Goal: Task Accomplishment & Management: Manage account settings

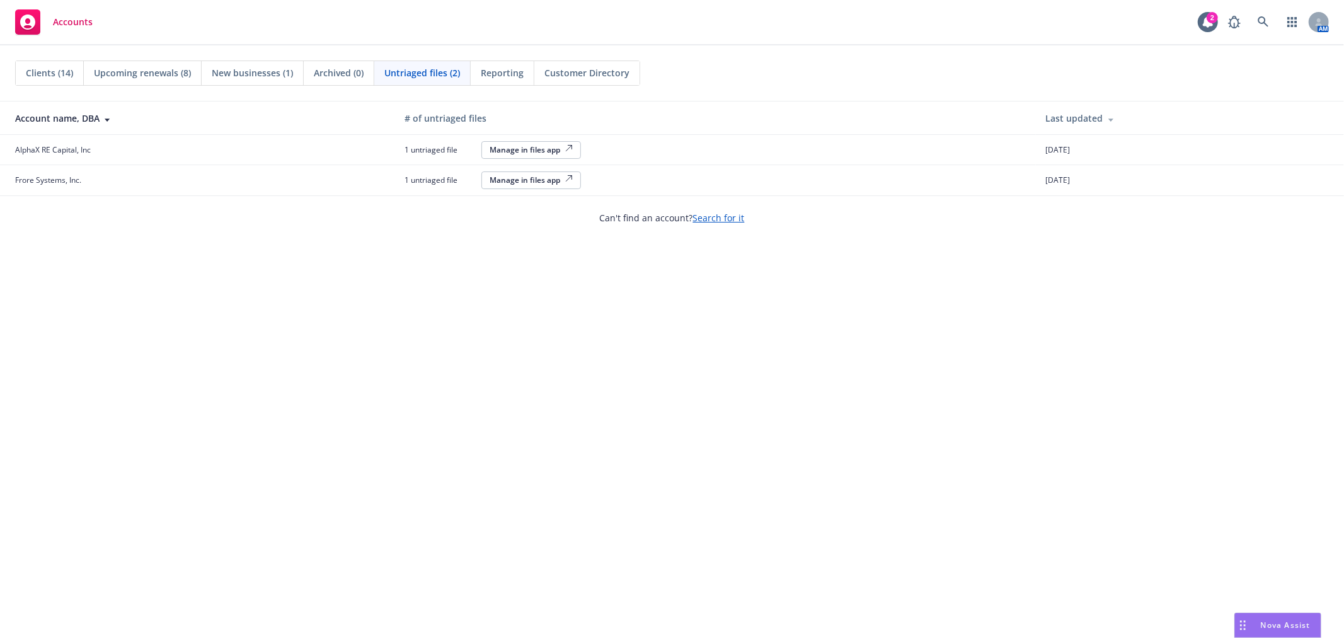
click at [506, 180] on div "Manage in files app" at bounding box center [531, 180] width 83 height 11
click at [527, 148] on div "Manage in files app" at bounding box center [531, 149] width 83 height 11
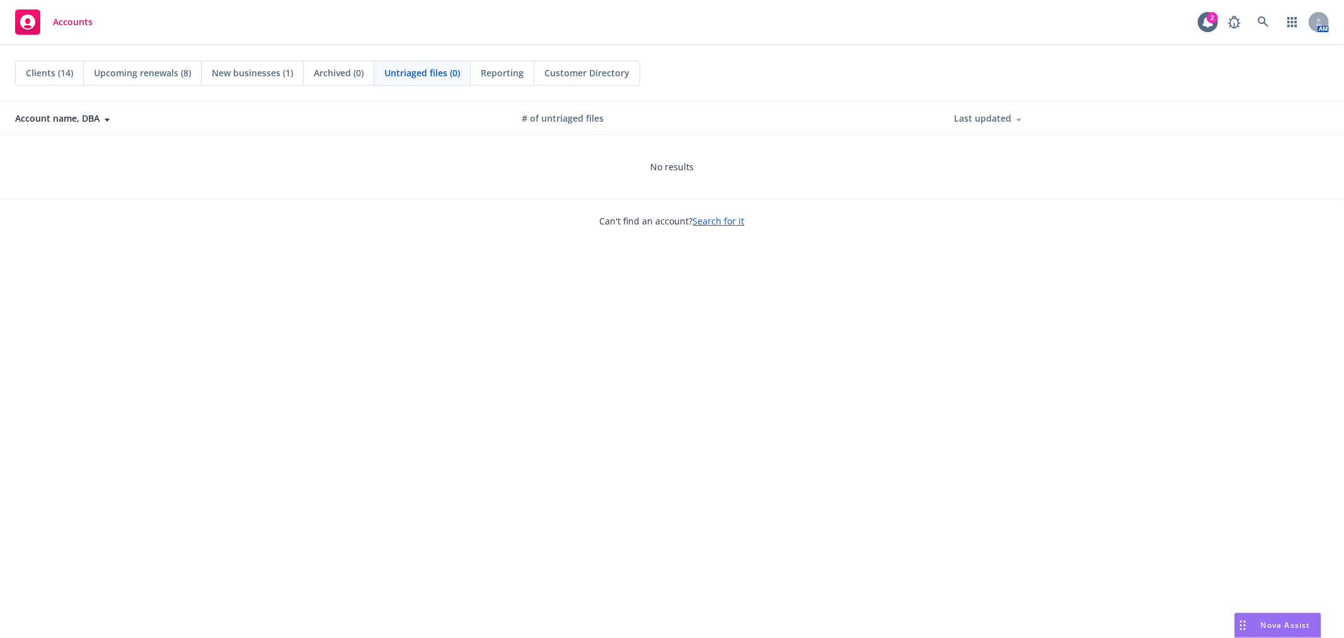
click at [503, 72] on span "Reporting" at bounding box center [502, 72] width 43 height 13
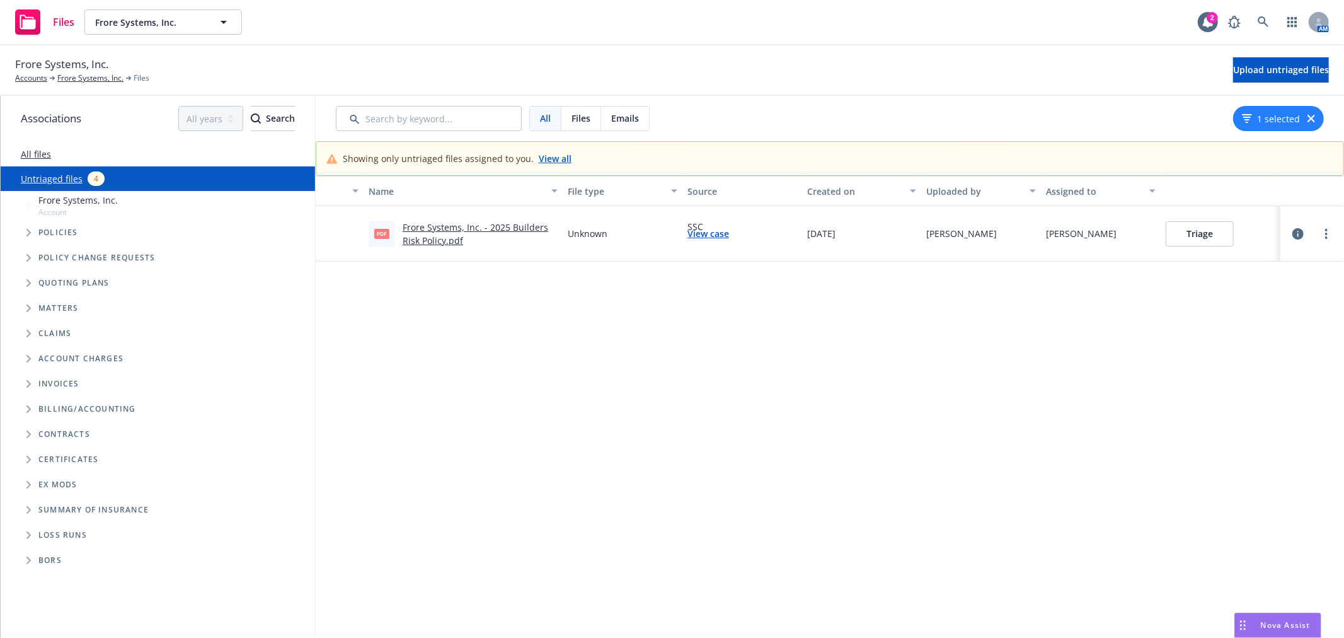
click at [490, 224] on link "Frore Systems, Inc. - 2025 Builders Risk Policy.pdf" at bounding box center [476, 233] width 146 height 25
click at [1175, 229] on button "Triage" at bounding box center [1200, 233] width 68 height 25
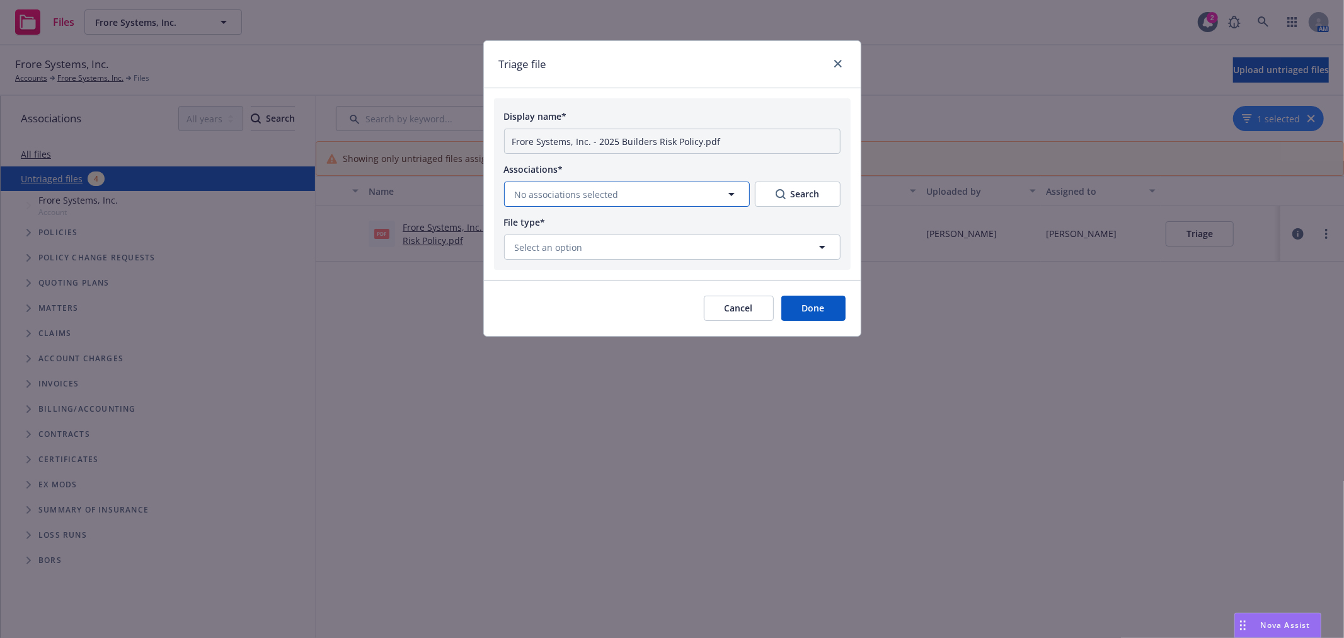
click at [728, 190] on icon "button" at bounding box center [731, 194] width 15 height 15
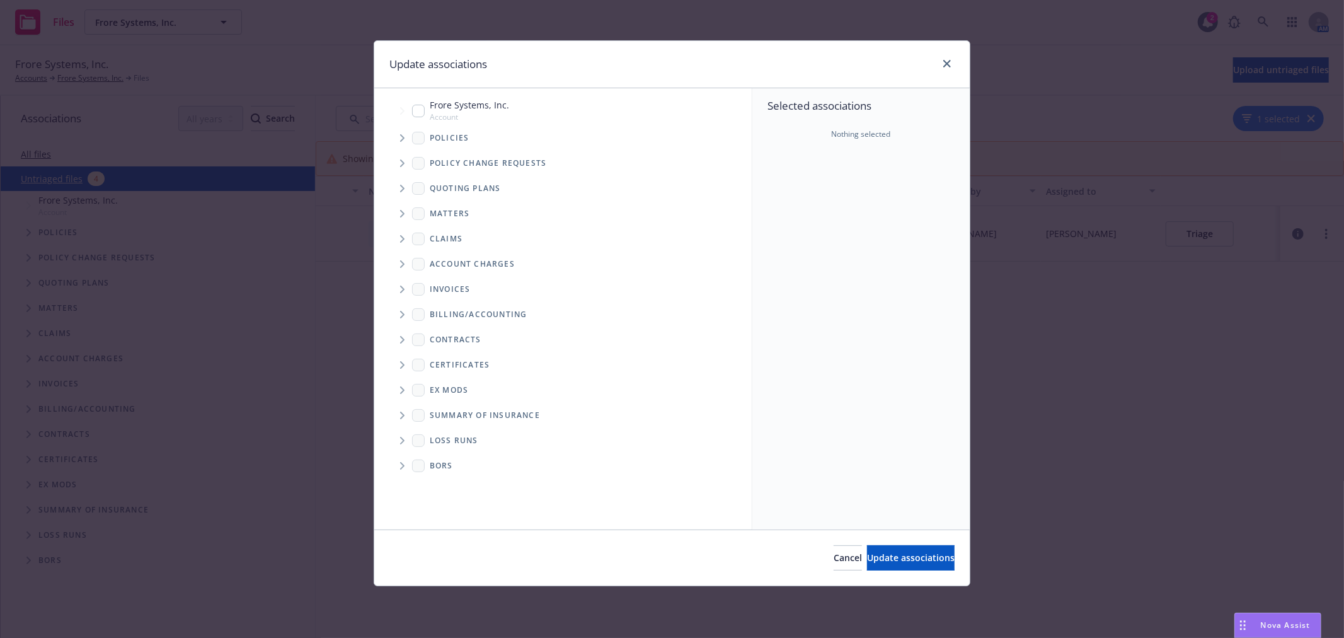
click at [401, 137] on icon "Tree Example" at bounding box center [402, 138] width 5 height 8
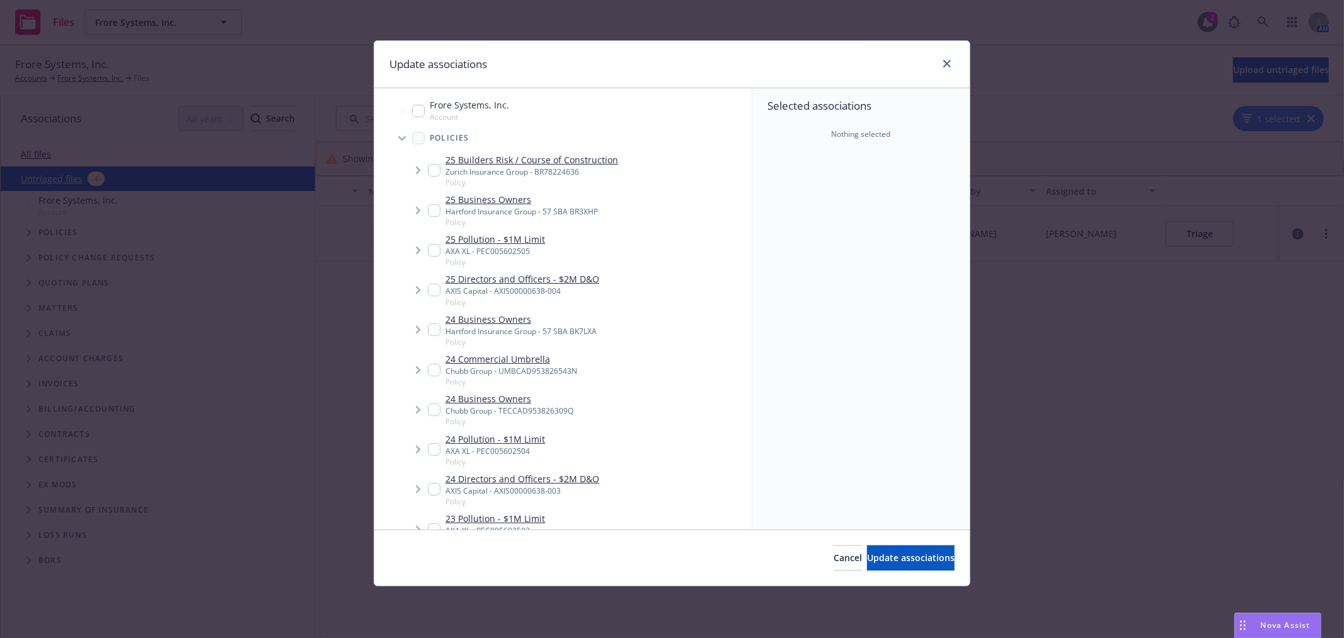
click at [437, 166] on input "Tree Example" at bounding box center [434, 170] width 13 height 13
checkbox input "true"
click at [904, 557] on span "Update associations" at bounding box center [911, 557] width 88 height 12
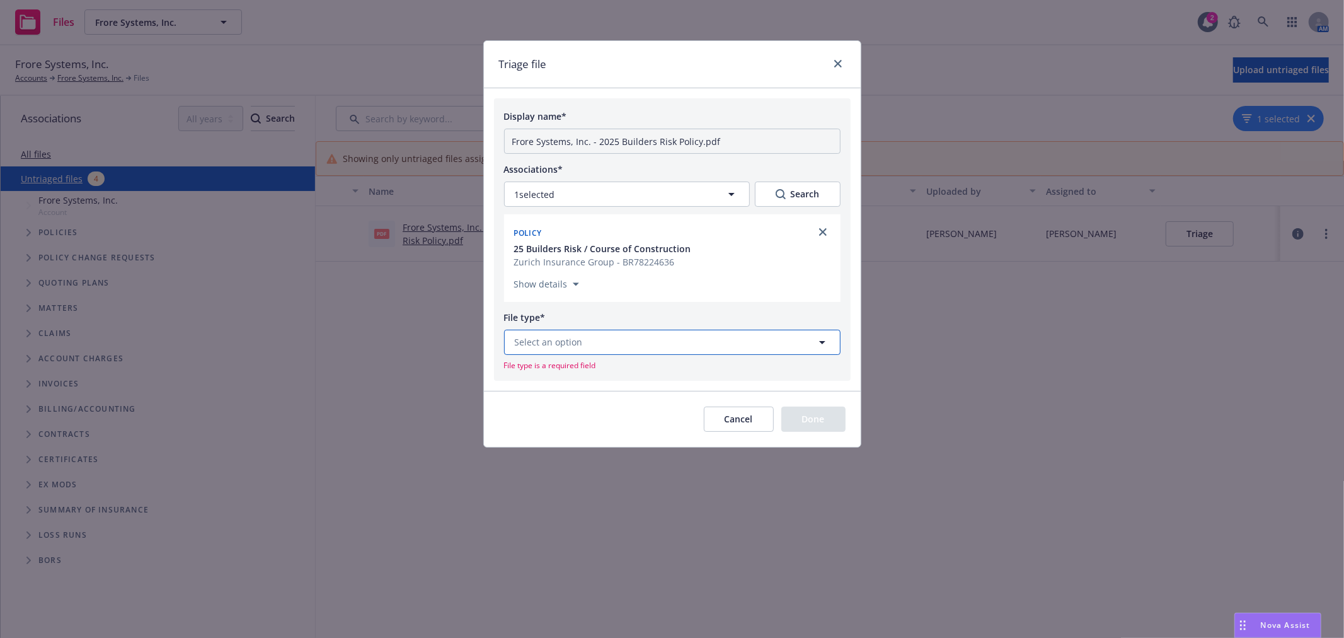
click at [644, 340] on button "Select an option" at bounding box center [672, 342] width 337 height 25
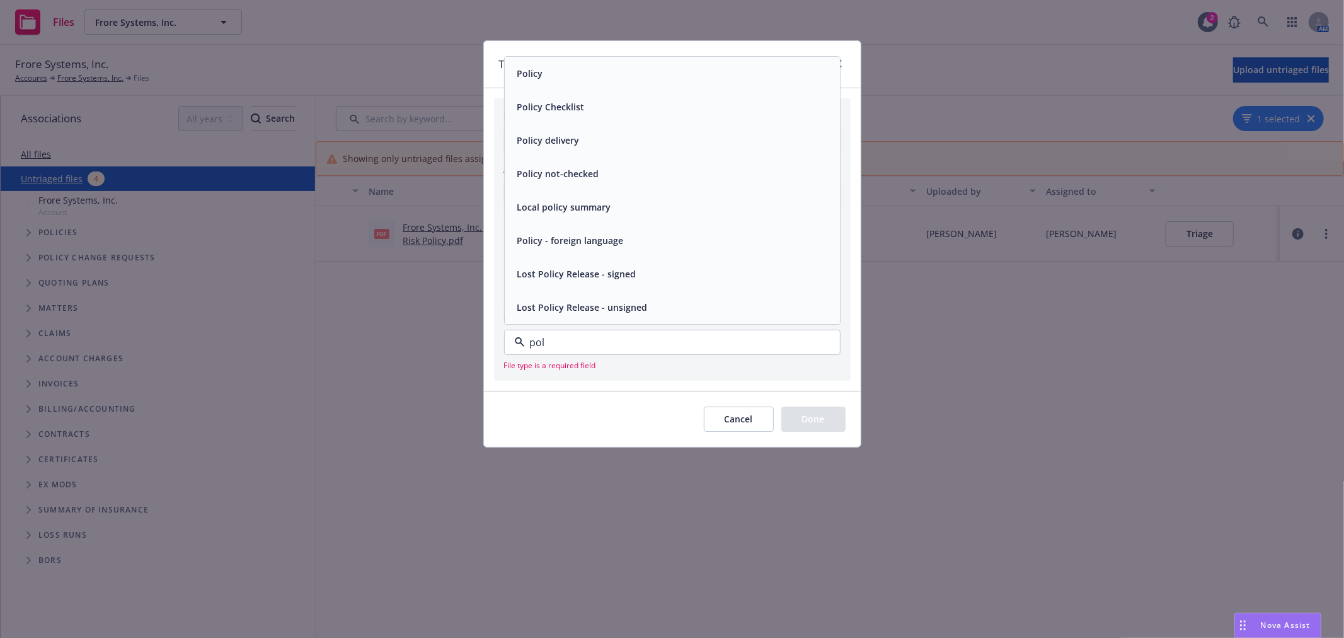
type input "poli"
click at [537, 74] on span "Policy" at bounding box center [530, 73] width 26 height 13
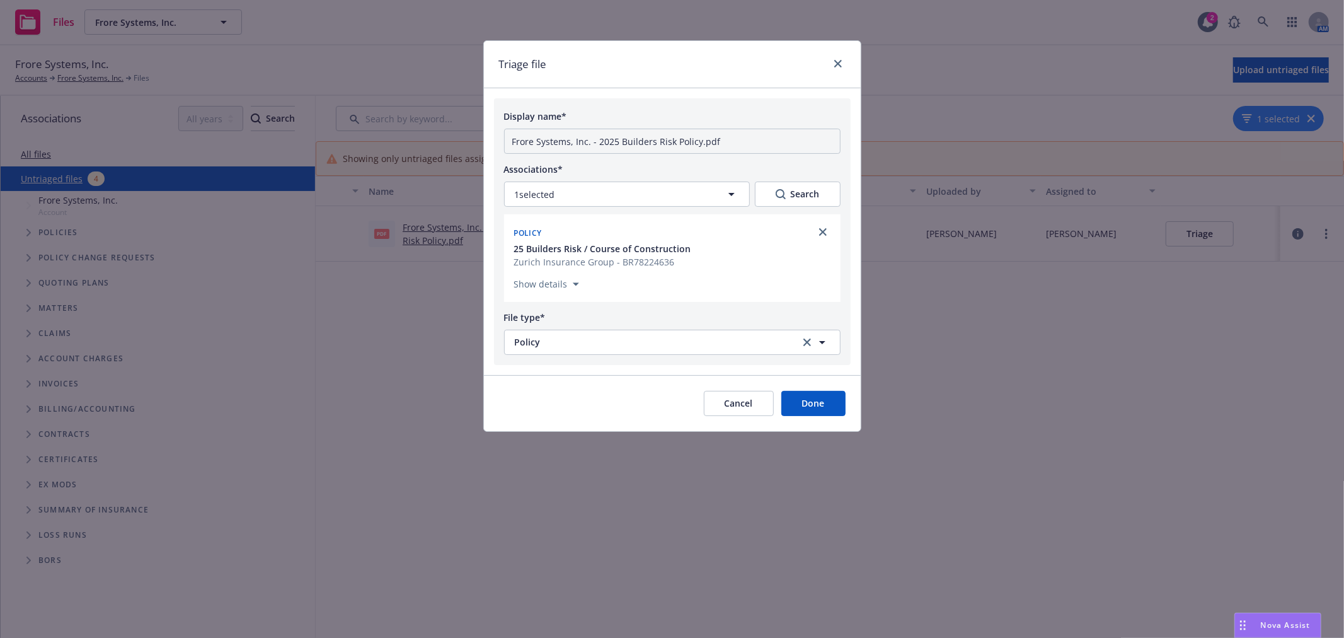
click at [816, 406] on button "Done" at bounding box center [813, 403] width 64 height 25
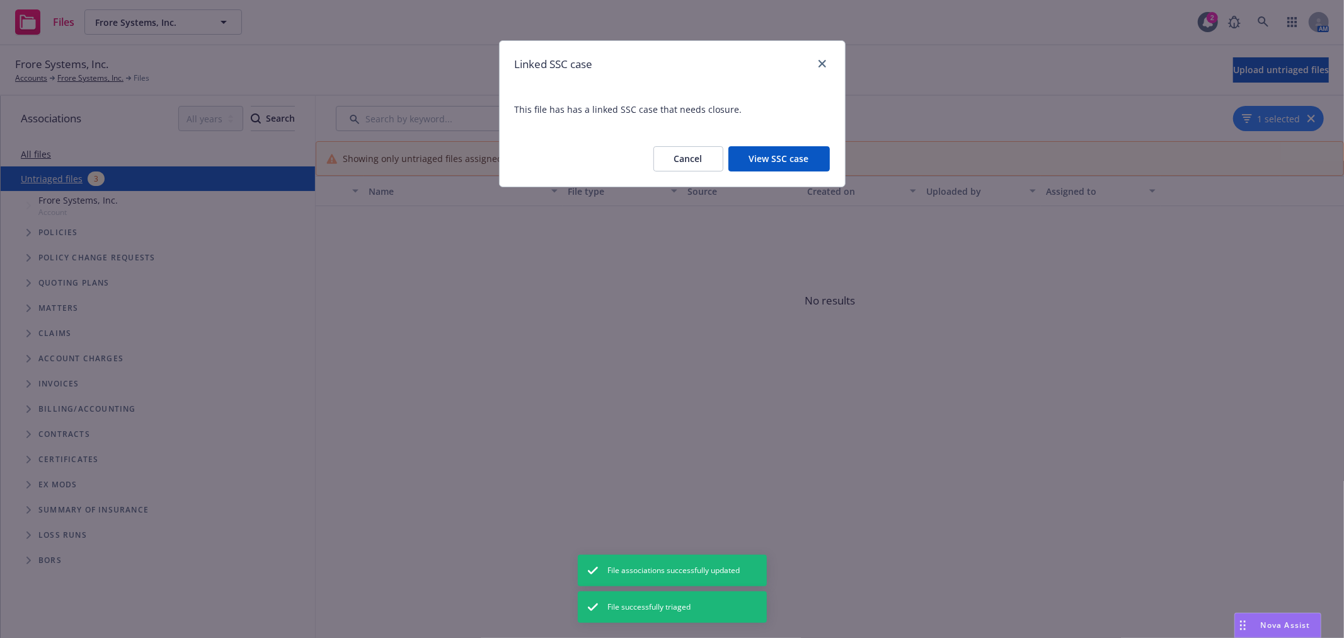
click at [807, 160] on button "View SSC case" at bounding box center [779, 158] width 101 height 25
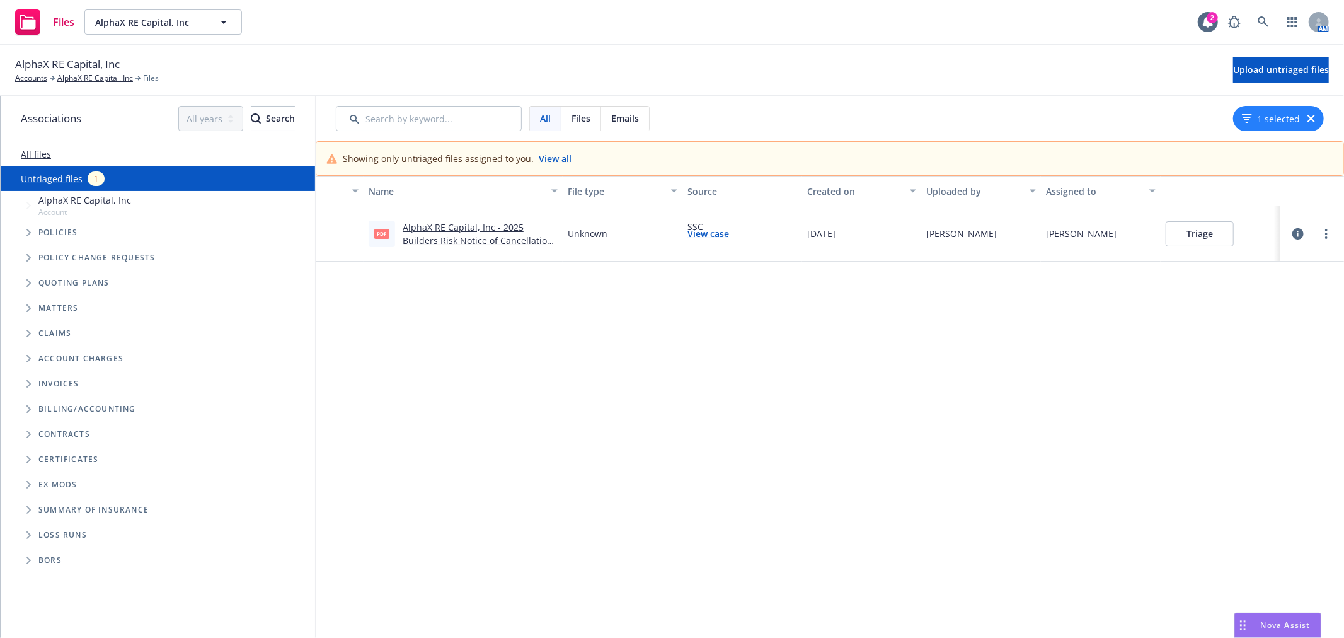
click at [490, 229] on link "AlphaX RE Capital, Inc - 2025 Builders Risk Notice of Cancellation eff [DATE].p…" at bounding box center [478, 240] width 150 height 38
click at [1173, 233] on button "Triage" at bounding box center [1200, 233] width 68 height 25
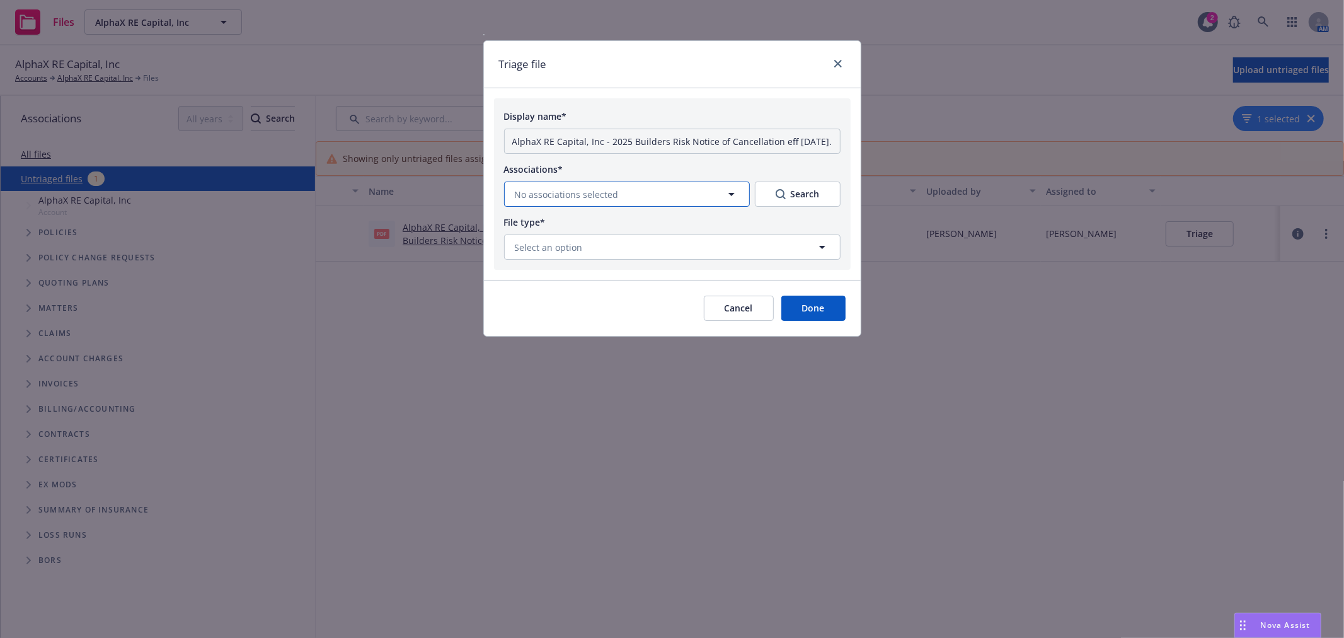
click at [586, 192] on span "No associations selected" at bounding box center [567, 194] width 104 height 13
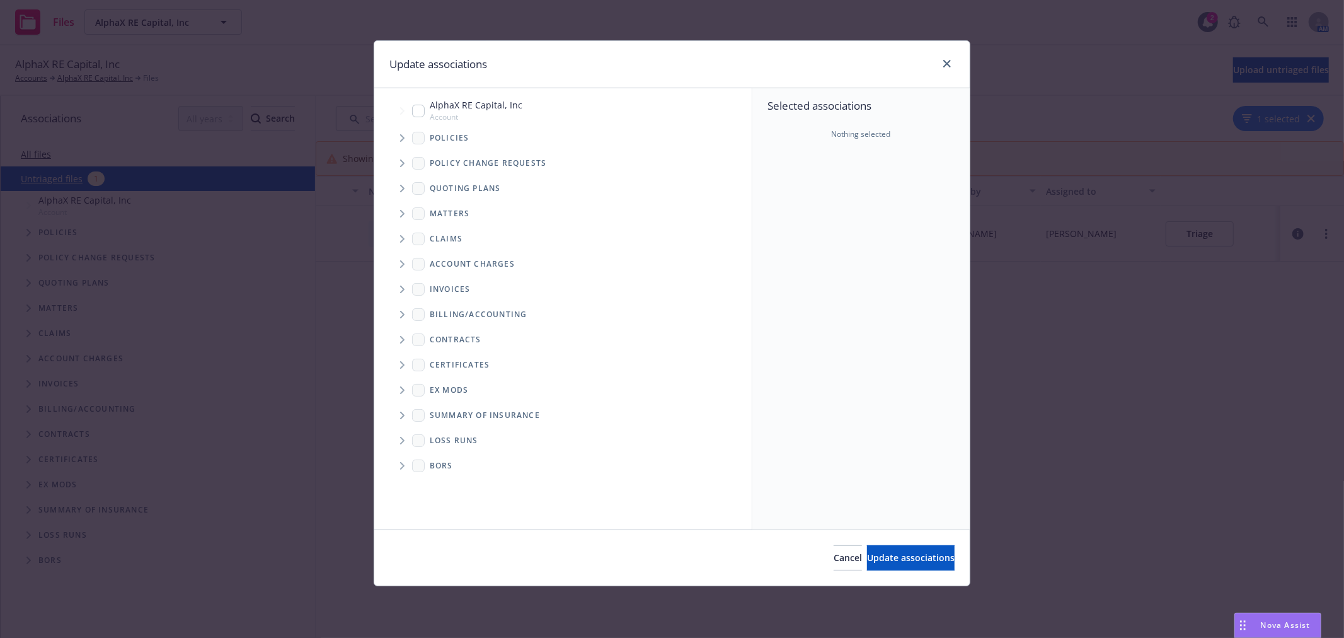
click at [396, 136] on span "Tree Example" at bounding box center [402, 138] width 20 height 20
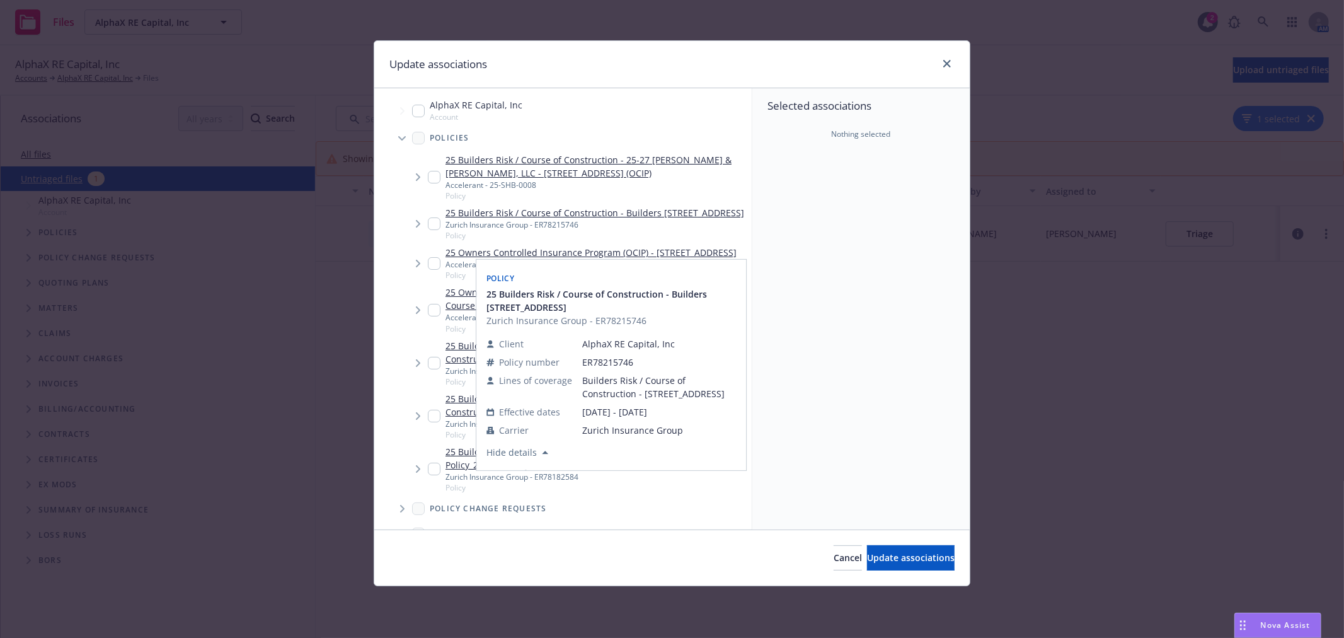
click at [438, 229] on input "Tree Example" at bounding box center [434, 223] width 13 height 13
checkbox input "true"
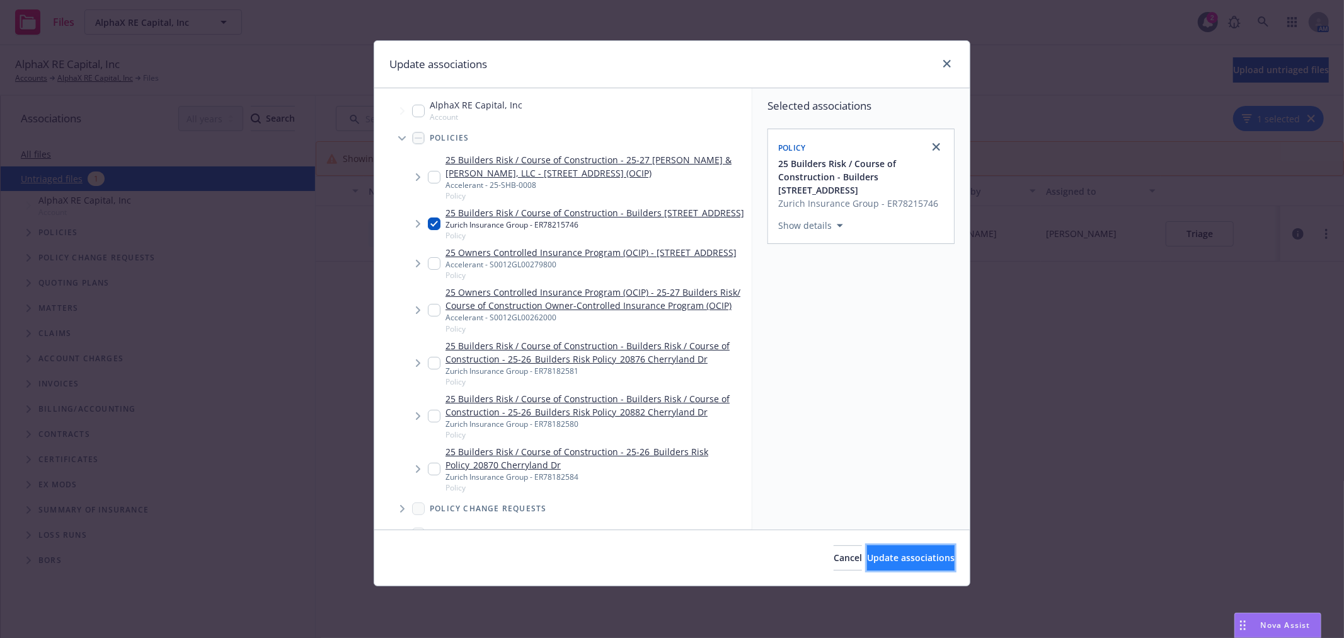
click at [880, 556] on span "Update associations" at bounding box center [911, 557] width 88 height 12
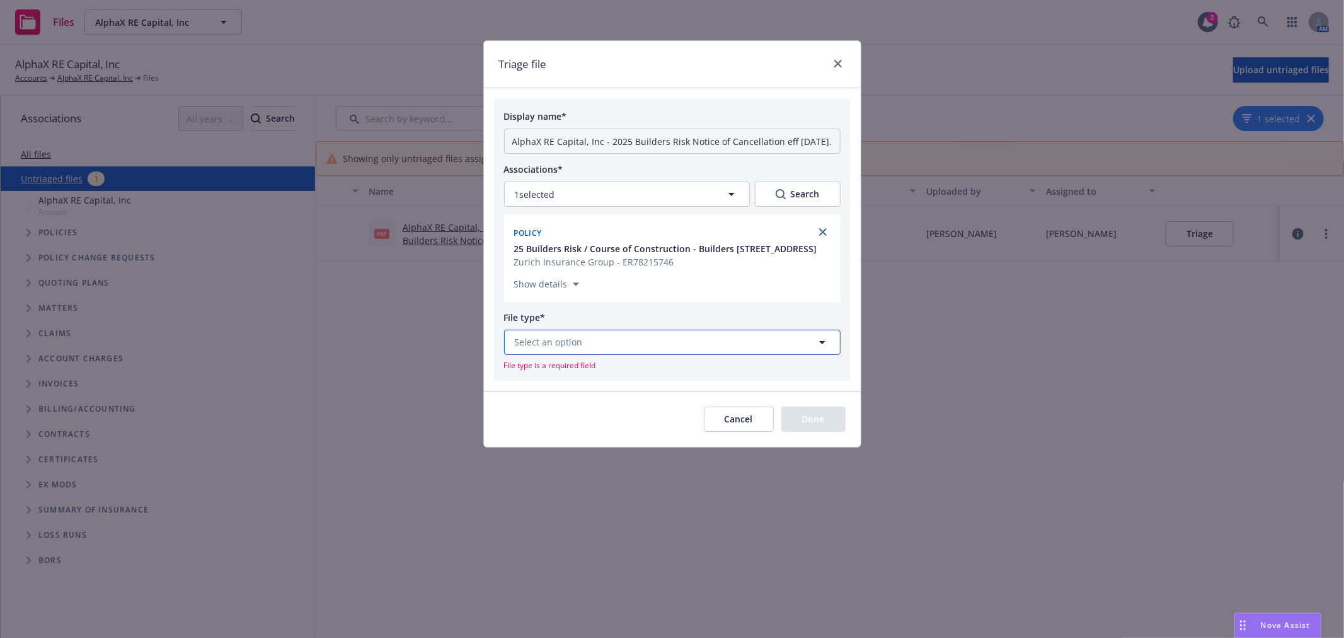
click at [609, 343] on button "Select an option" at bounding box center [672, 342] width 337 height 25
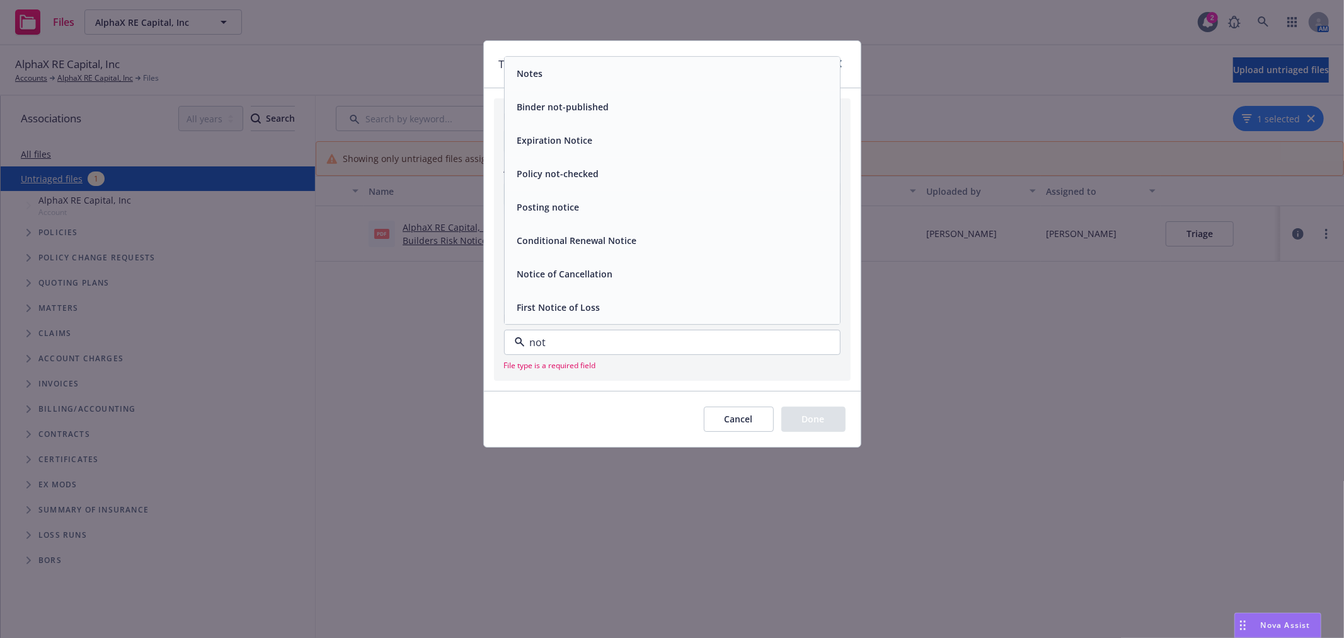
type input "noti"
click at [609, 282] on div "Notice of Cancellation" at bounding box center [563, 274] width 103 height 18
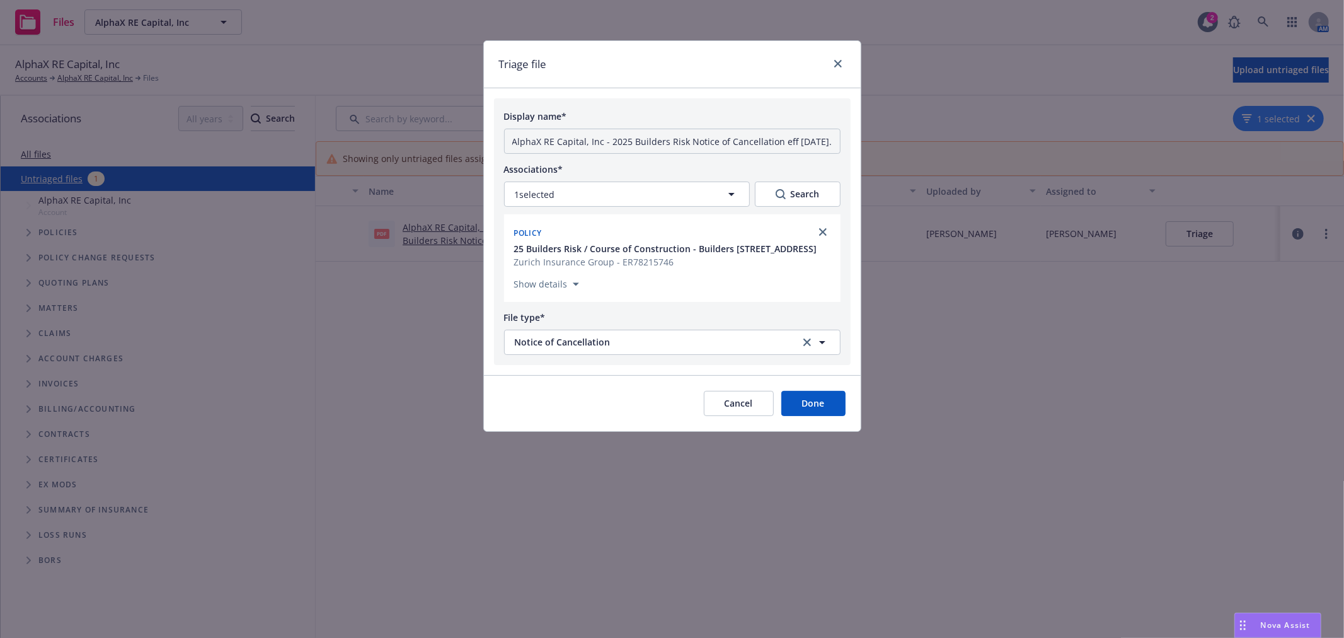
click at [839, 400] on button "Done" at bounding box center [813, 403] width 64 height 25
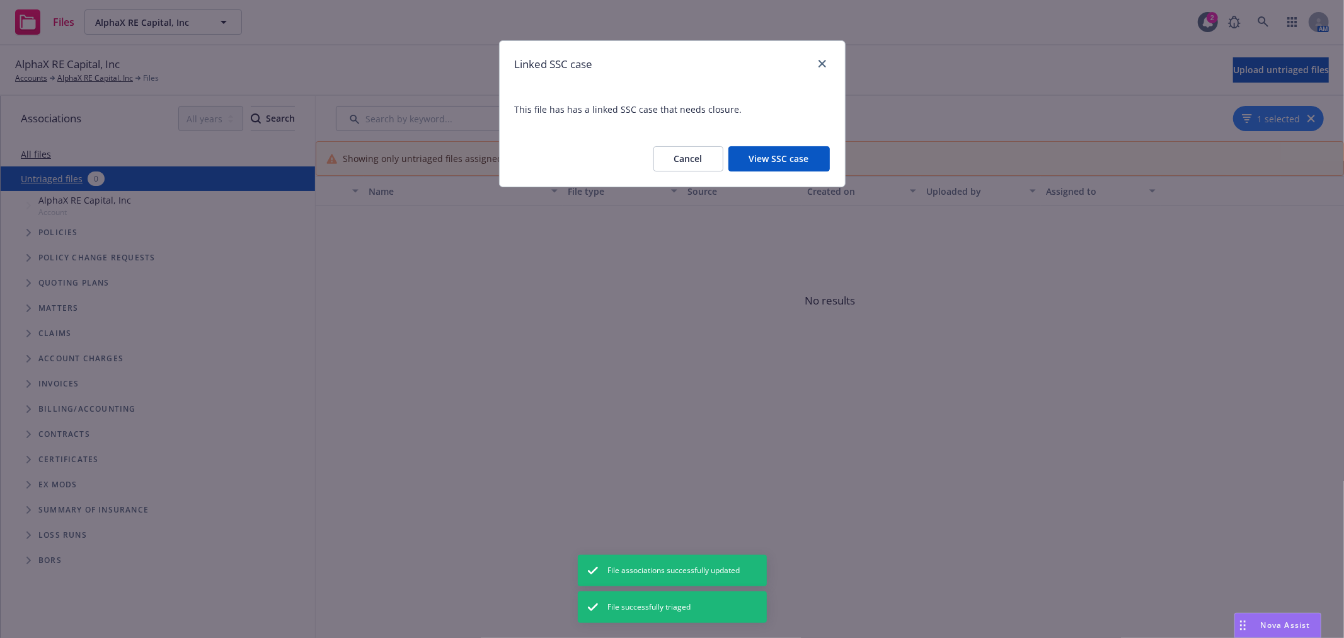
click at [767, 158] on button "View SSC case" at bounding box center [779, 158] width 101 height 25
